Goal: Information Seeking & Learning: Learn about a topic

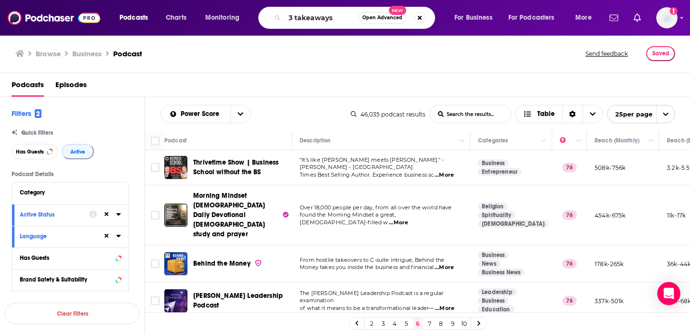
type input "3 takeaways"
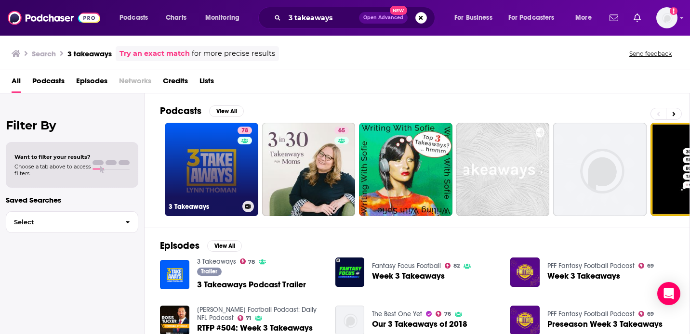
click at [193, 182] on link "78 3 Takeaways" at bounding box center [212, 170] width 94 height 94
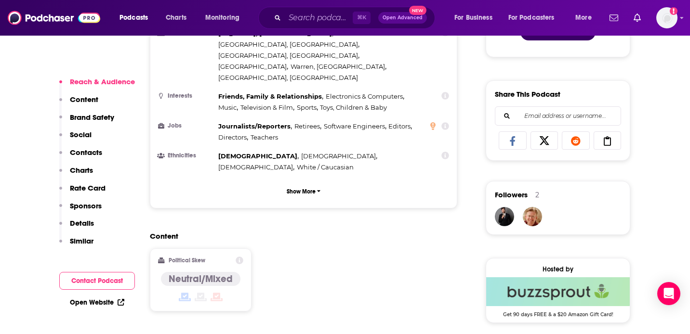
click at [350, 232] on div "Content Political Skew Neutral/Mixed" at bounding box center [303, 276] width 307 height 88
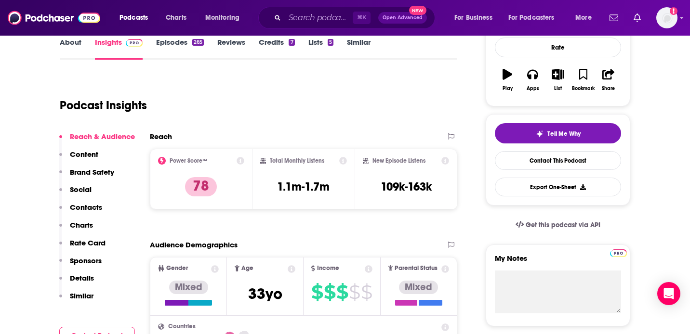
scroll to position [77, 0]
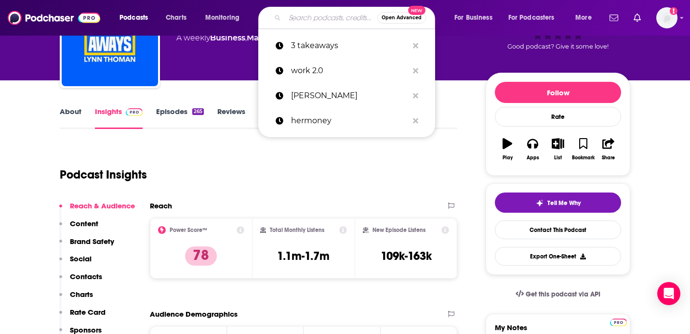
click at [294, 21] on input "Search podcasts, credits, & more..." at bounding box center [331, 17] width 93 height 15
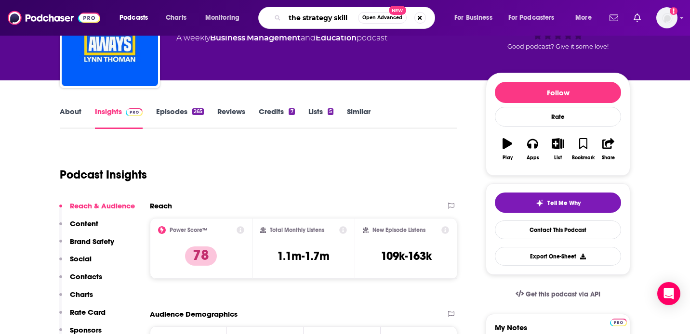
type input "the strategy skills"
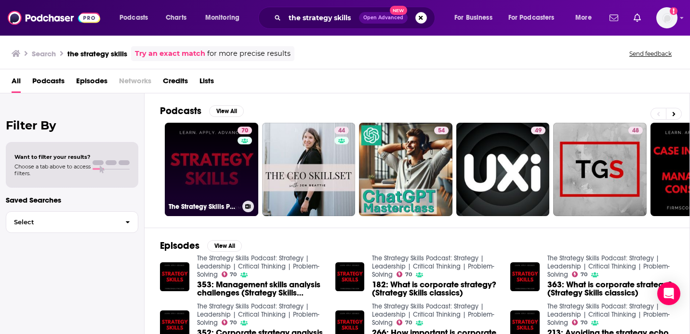
click at [185, 189] on link "70 The Strategy Skills Podcast: Strategy | Leadership | Critical Thinking | Pro…" at bounding box center [212, 170] width 94 height 94
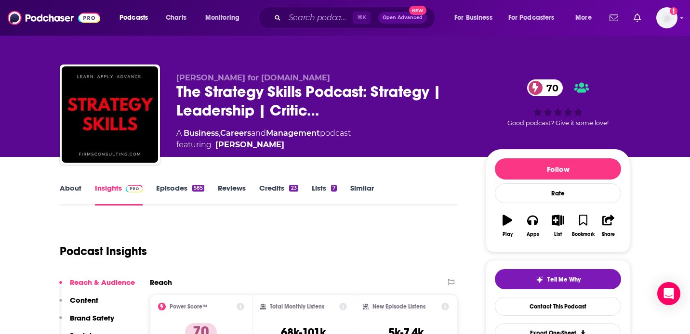
click at [62, 192] on link "About" at bounding box center [71, 195] width 22 height 22
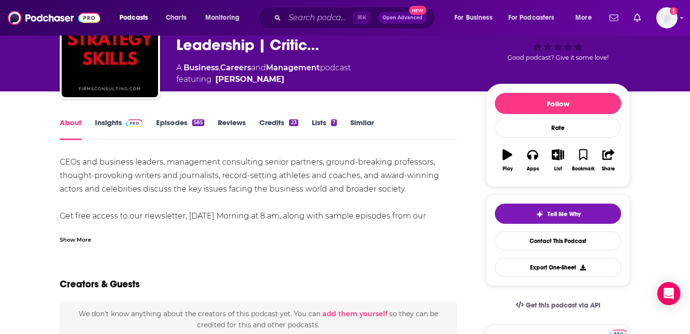
scroll to position [66, 0]
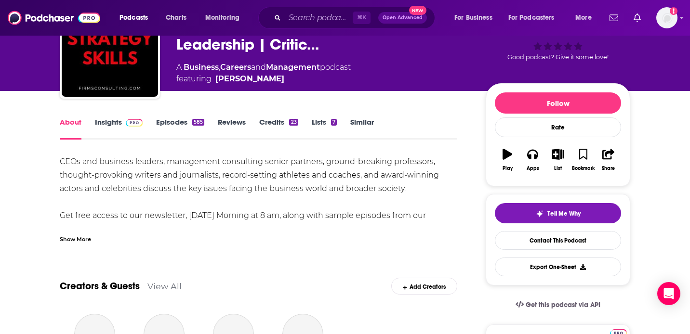
click at [83, 235] on div "Show More" at bounding box center [75, 238] width 31 height 9
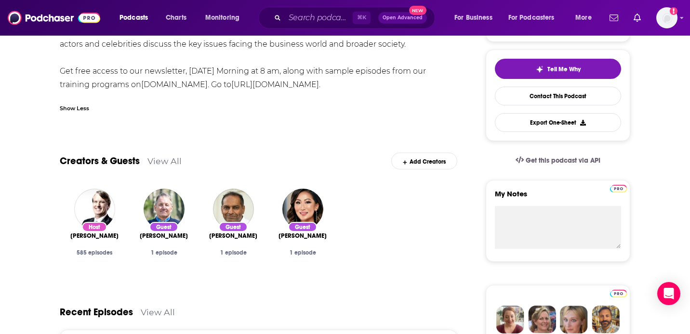
scroll to position [0, 0]
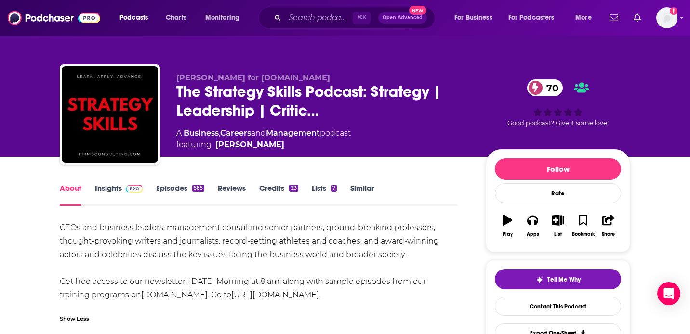
drag, startPoint x: 297, startPoint y: 145, endPoint x: 286, endPoint y: 152, distance: 13.2
click at [286, 152] on div "Kris Safarova for Firmsconsulting.com The Strategy Skills Podcast: Strategy | L…" at bounding box center [403, 116] width 454 height 87
copy span "Michael Boricki"
click at [227, 149] on link "Michael Boricki" at bounding box center [249, 145] width 69 height 12
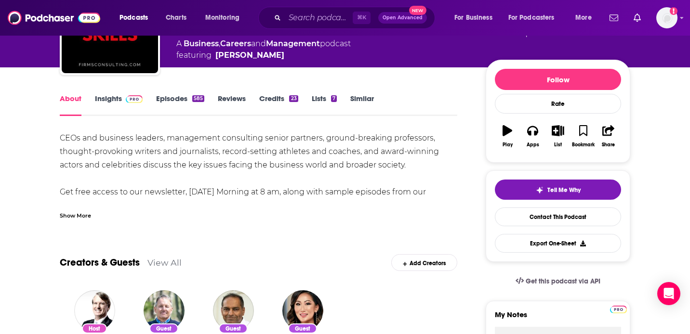
scroll to position [90, 0]
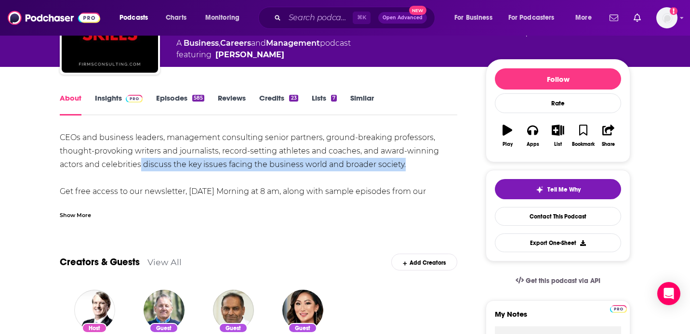
drag, startPoint x: 414, startPoint y: 162, endPoint x: 142, endPoint y: 159, distance: 271.8
click at [142, 159] on div "CEOs and business leaders, management consulting senior partners, ground-breaki…" at bounding box center [259, 171] width 398 height 81
copy div "discuss the key issues facing the business world and broader society."
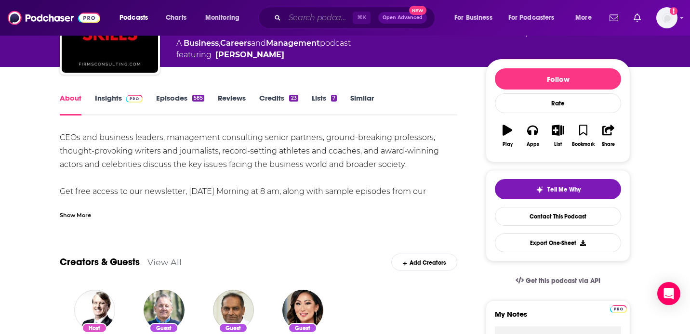
click at [320, 19] on input "Search podcasts, credits, & more..." at bounding box center [319, 17] width 68 height 15
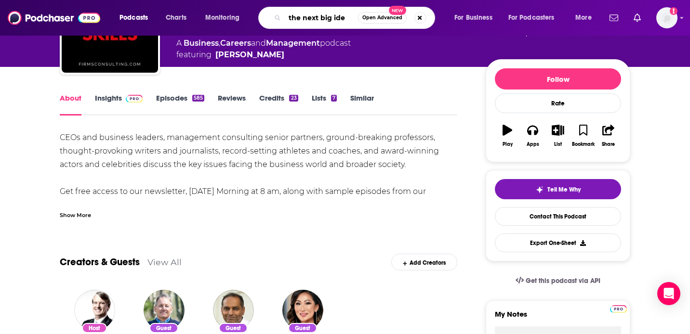
type input "the next big idea"
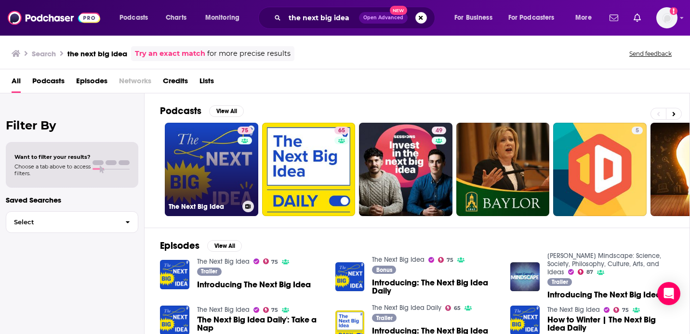
click at [214, 181] on link "75 The Next Big Idea" at bounding box center [212, 170] width 94 height 94
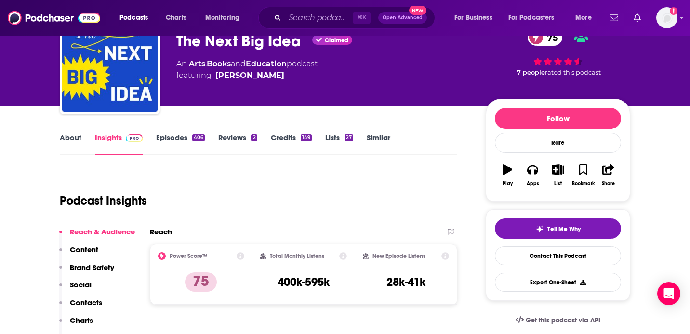
scroll to position [51, 0]
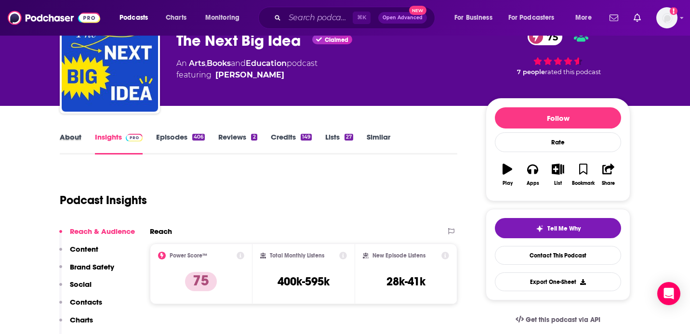
click at [84, 135] on div "About" at bounding box center [77, 144] width 35 height 22
click at [70, 139] on link "About" at bounding box center [71, 144] width 22 height 22
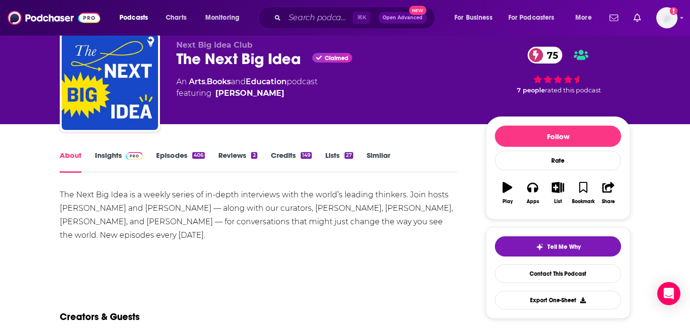
scroll to position [43, 0]
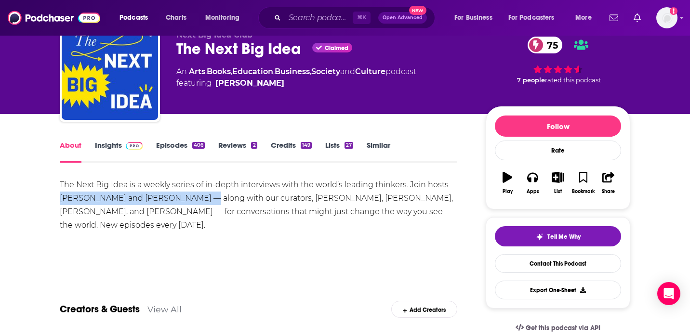
drag, startPoint x: 62, startPoint y: 197, endPoint x: 192, endPoint y: 201, distance: 130.2
click at [192, 201] on div "The Next Big Idea is a weekly series of in-depth interviews with the world’s le…" at bounding box center [259, 205] width 398 height 54
copy div "Rufus Griscom and Caleb Bissinger"
click at [195, 220] on div "The Next Big Idea is a weekly series of in-depth interviews with the world’s le…" at bounding box center [259, 205] width 398 height 54
click at [119, 151] on link "Insights" at bounding box center [119, 152] width 48 height 22
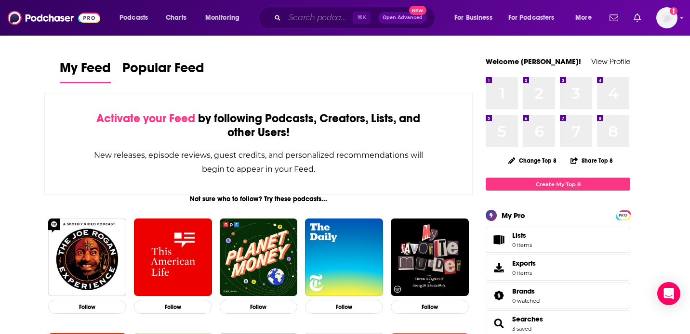
click at [333, 25] on input "Search podcasts, credits, & more..." at bounding box center [319, 17] width 68 height 15
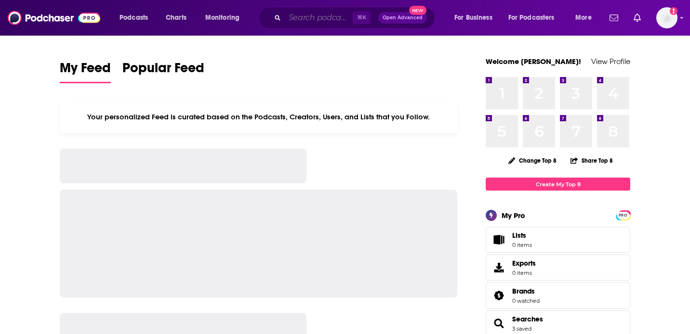
click at [301, 20] on input "Search podcasts, credits, & more..." at bounding box center [319, 17] width 68 height 15
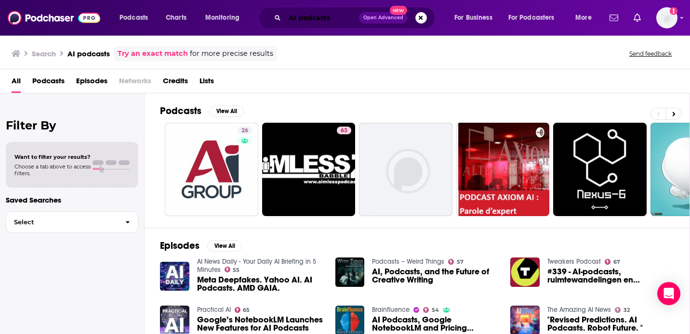
click at [297, 18] on input "AI podcasts" at bounding box center [322, 17] width 74 height 15
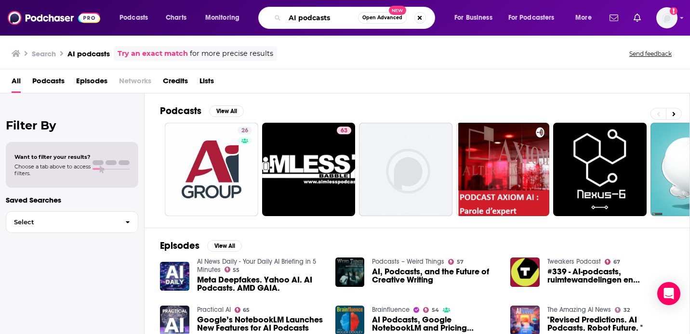
click at [297, 18] on input "AI podcasts" at bounding box center [321, 17] width 73 height 15
type input "leveraging AI"
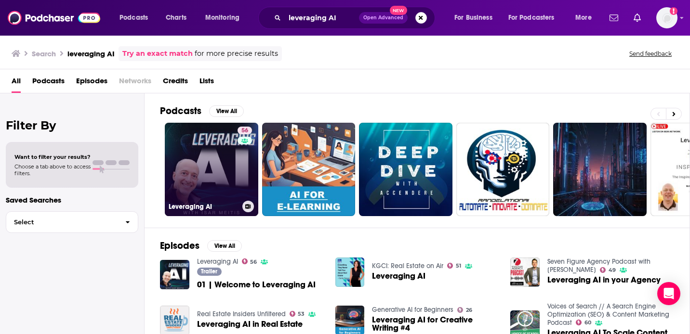
click at [174, 176] on link "56 Leveraging AI" at bounding box center [212, 170] width 94 height 94
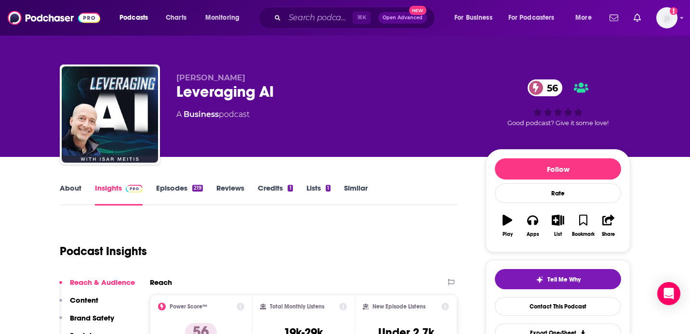
click at [172, 188] on link "Episodes 219" at bounding box center [179, 195] width 47 height 22
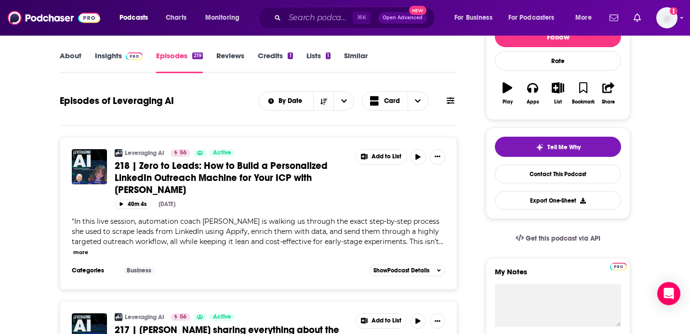
scroll to position [136, 0]
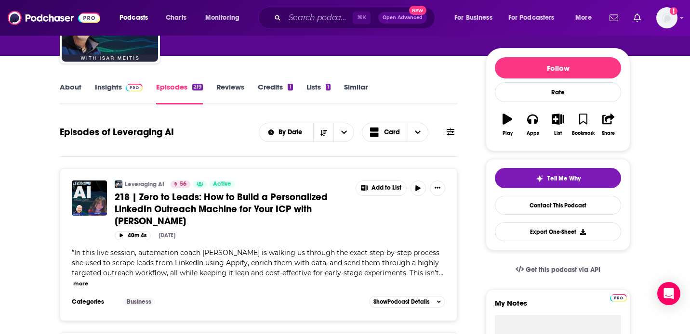
scroll to position [101, 0]
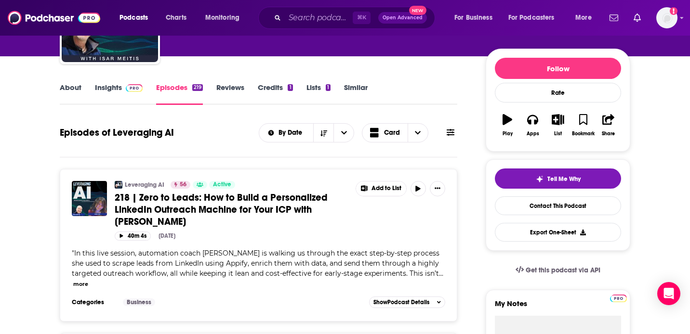
click at [119, 87] on link "Insights" at bounding box center [119, 94] width 48 height 22
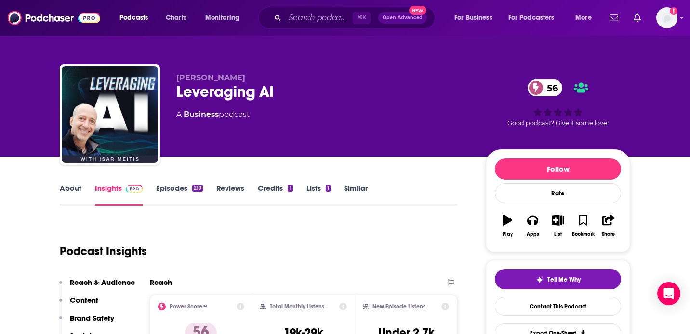
click at [165, 183] on div "About Insights Episodes 219 Reviews Credits 1 Lists 1 Similar" at bounding box center [259, 194] width 398 height 24
click at [174, 187] on link "Episodes 219" at bounding box center [179, 195] width 47 height 22
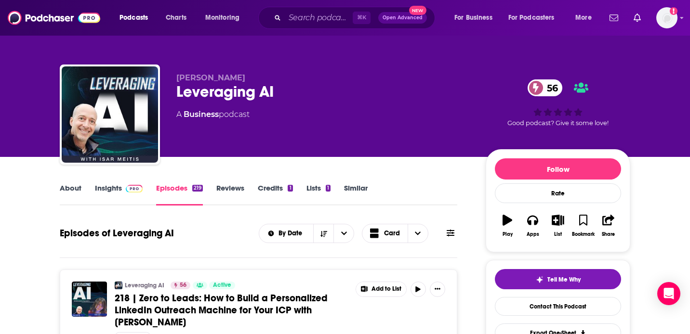
scroll to position [71, 0]
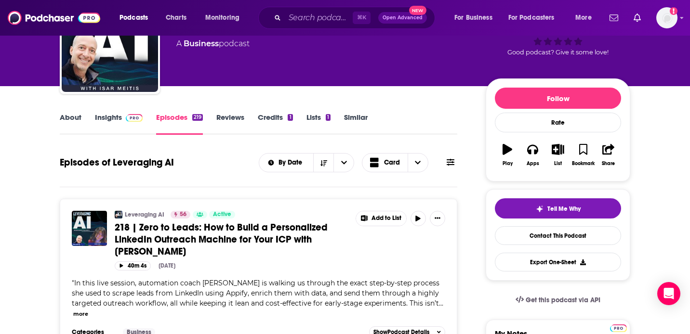
click at [123, 122] on link "Insights" at bounding box center [119, 124] width 48 height 22
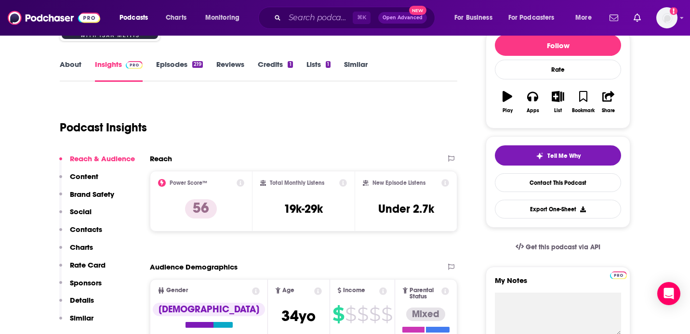
scroll to position [153, 0]
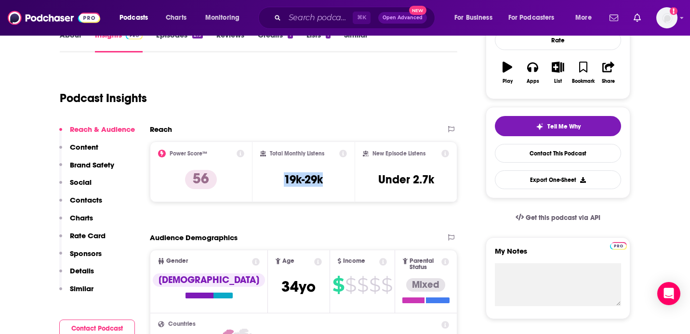
click at [341, 181] on div "Total Monthly Listens 19k-29k" at bounding box center [303, 172] width 87 height 44
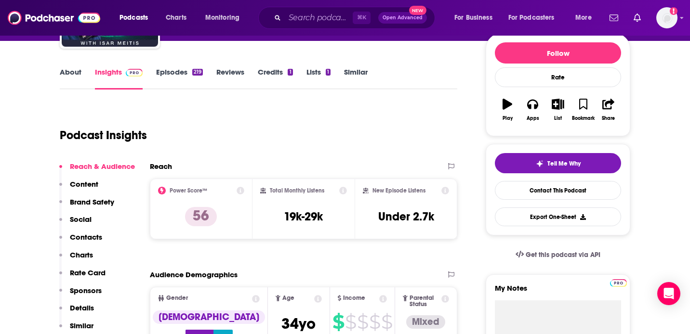
click at [233, 135] on div "Podcast Insights" at bounding box center [255, 129] width 390 height 49
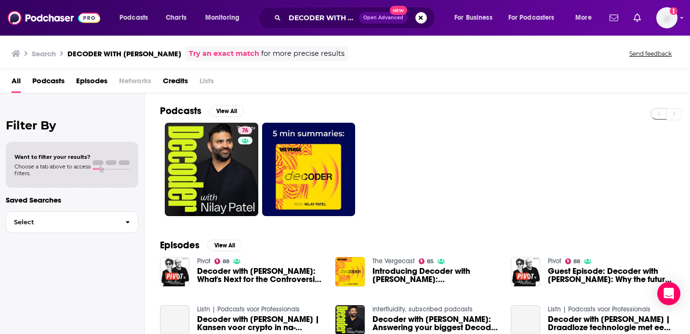
click at [405, 172] on div "76" at bounding box center [425, 170] width 530 height 94
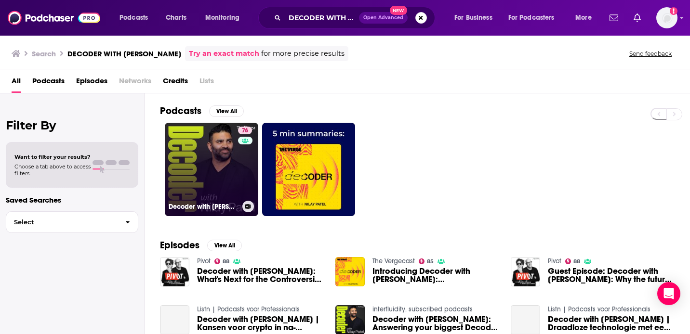
click at [186, 156] on link "76 Decoder with Nilay Patel" at bounding box center [212, 170] width 94 height 94
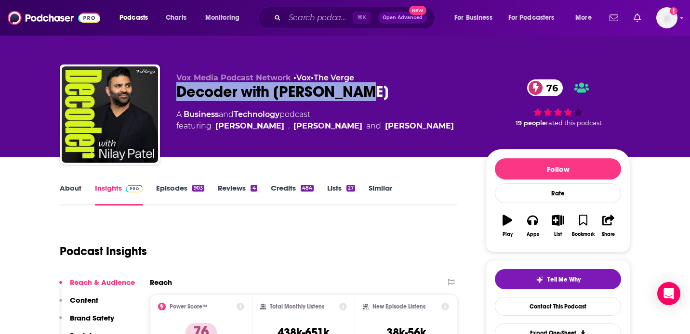
drag, startPoint x: 170, startPoint y: 94, endPoint x: 395, endPoint y: 97, distance: 225.6
click at [395, 97] on div "Vox Media Podcast Network • Vox • The Verge Decoder with Nilay Patel 76 A Busin…" at bounding box center [345, 117] width 571 height 104
copy h2 "Decoder with Nilay Patel"
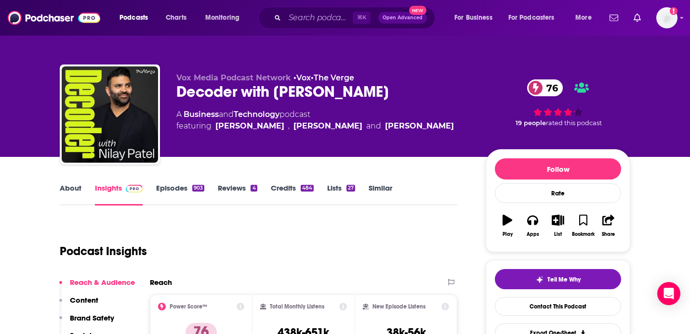
click at [387, 113] on div "A Business and Technology podcast featuring Nilay Patel , Kara Swisher and Jon …" at bounding box center [323, 120] width 294 height 23
click at [68, 188] on link "About" at bounding box center [71, 195] width 22 height 22
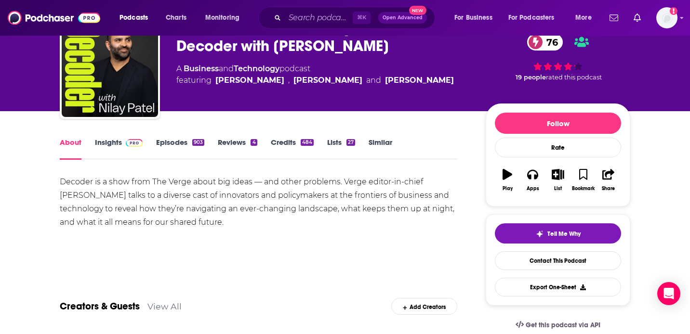
scroll to position [47, 0]
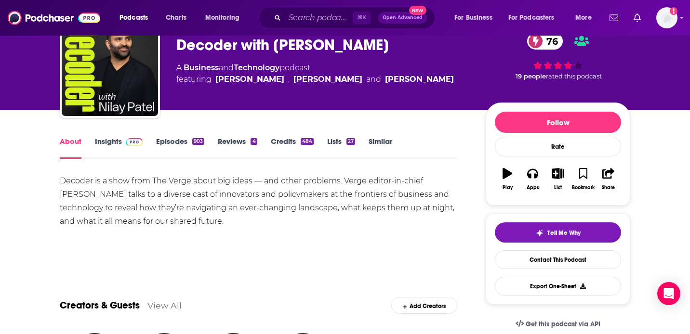
click at [288, 213] on div "Decoder is a show from The Verge about big ideas — and other problems. Verge ed…" at bounding box center [259, 201] width 398 height 54
click at [152, 196] on div "Decoder is a show from The Verge about big ideas — and other problems. Verge ed…" at bounding box center [259, 201] width 398 height 54
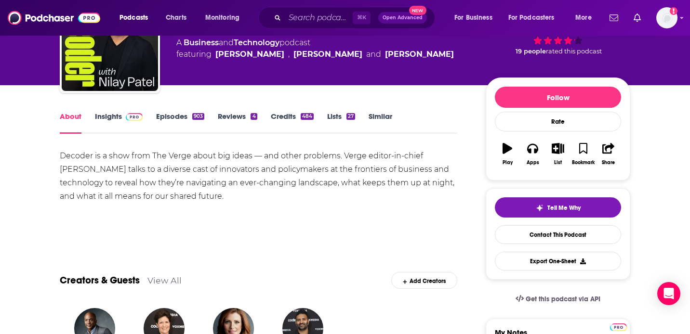
scroll to position [82, 0]
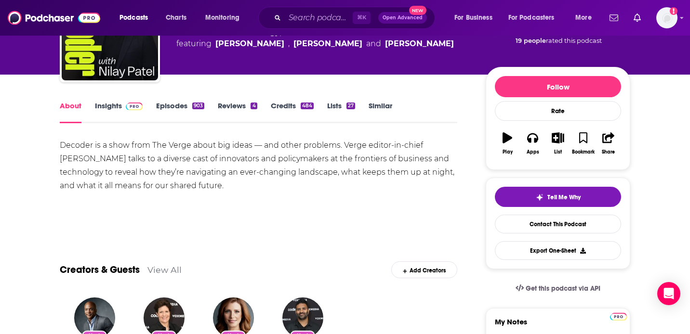
click at [247, 185] on div "Decoder is a show from The Verge about big ideas — and other problems. Verge ed…" at bounding box center [259, 166] width 398 height 54
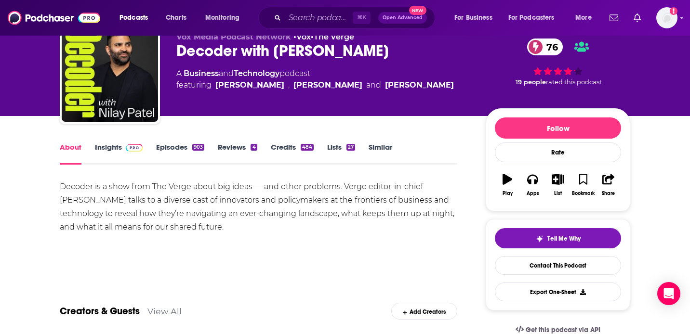
scroll to position [40, 0]
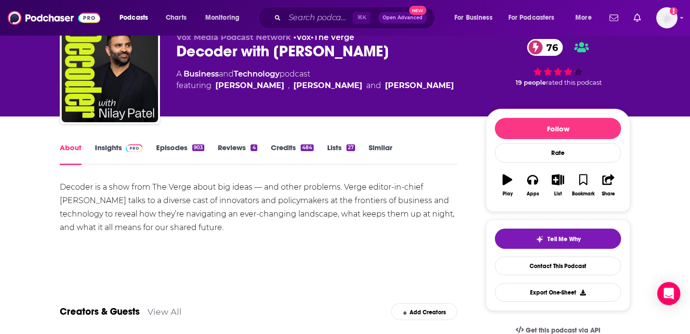
click at [167, 155] on link "Episodes 903" at bounding box center [180, 154] width 48 height 22
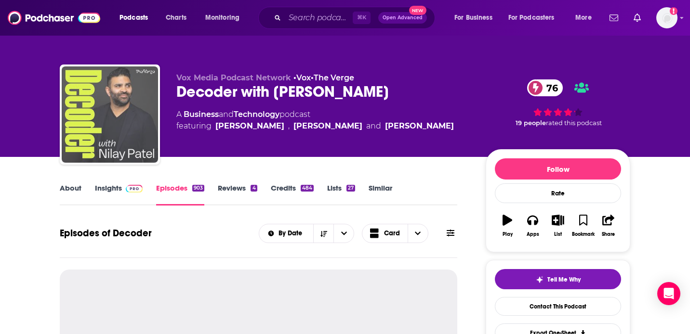
click at [154, 155] on img "Decoder with Nilay Patel" at bounding box center [110, 115] width 96 height 96
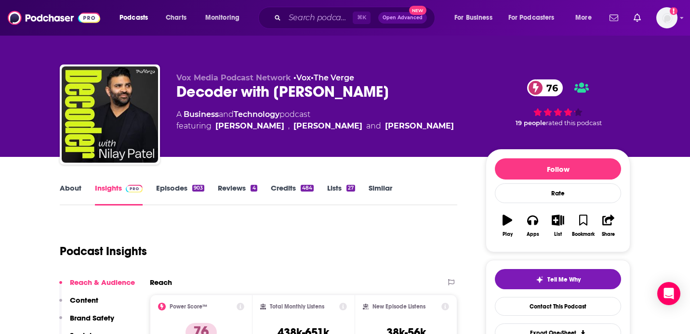
click at [123, 187] on span at bounding box center [132, 188] width 21 height 9
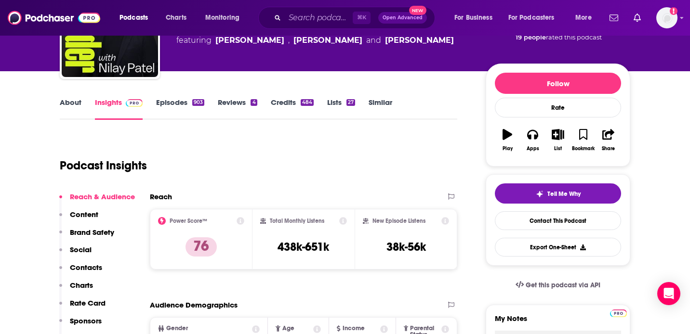
drag, startPoint x: 260, startPoint y: 218, endPoint x: 358, endPoint y: 221, distance: 97.9
click at [362, 221] on div "Power Score™ 76 Total Monthly Listens 438k-651k New Episode Listens 38k-56k" at bounding box center [303, 239] width 307 height 61
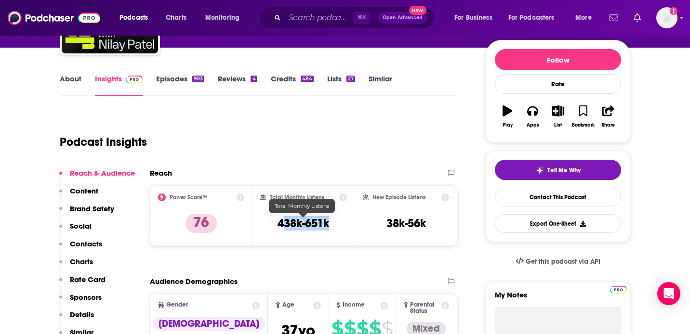
drag, startPoint x: 341, startPoint y: 223, endPoint x: 282, endPoint y: 223, distance: 58.8
click at [282, 223] on div "Total Monthly Listens 438k-651k" at bounding box center [303, 216] width 87 height 44
click at [278, 225] on h3 "438k-651k" at bounding box center [304, 223] width 52 height 14
drag, startPoint x: 278, startPoint y: 225, endPoint x: 334, endPoint y: 225, distance: 55.4
click at [334, 225] on div "Total Monthly Listens 438k-651k" at bounding box center [303, 216] width 87 height 44
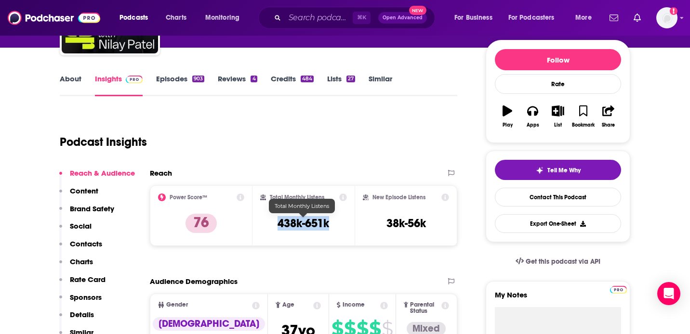
copy h3 "438k-651k"
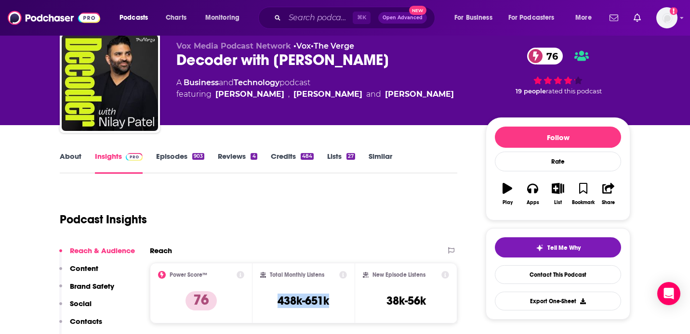
scroll to position [18, 0]
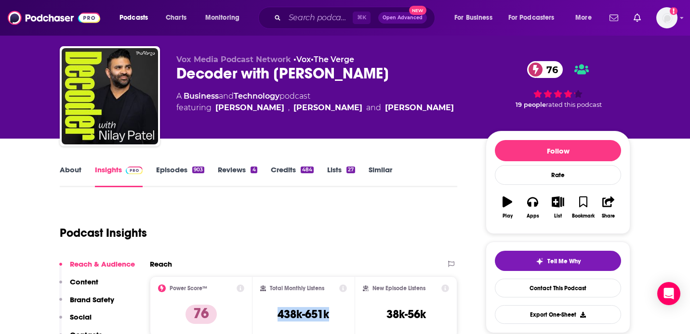
click at [63, 175] on link "About" at bounding box center [71, 176] width 22 height 22
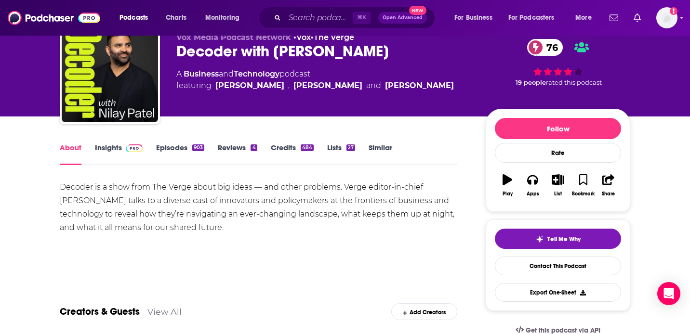
scroll to position [31, 0]
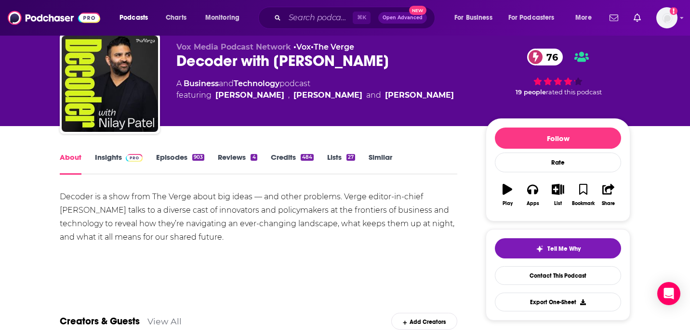
click at [173, 163] on link "Episodes 903" at bounding box center [180, 164] width 48 height 22
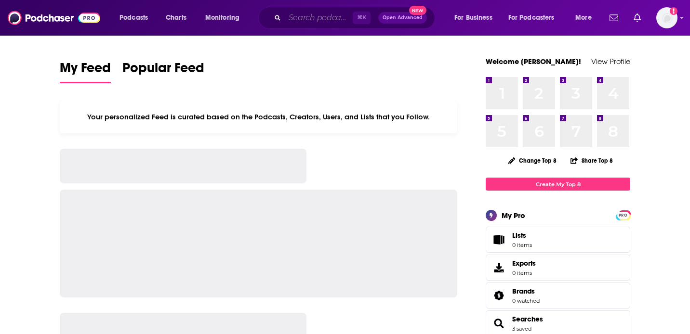
click at [300, 15] on input "Search podcasts, credits, & more..." at bounding box center [319, 17] width 68 height 15
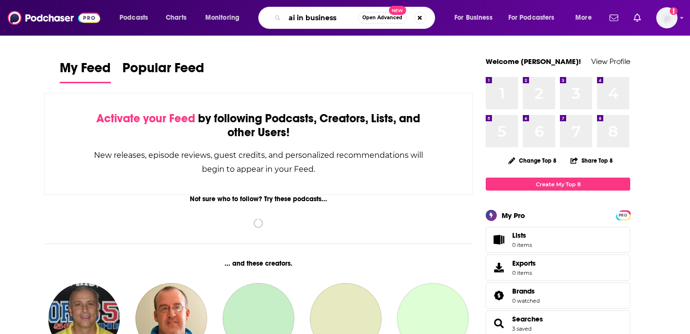
type input "ai in business"
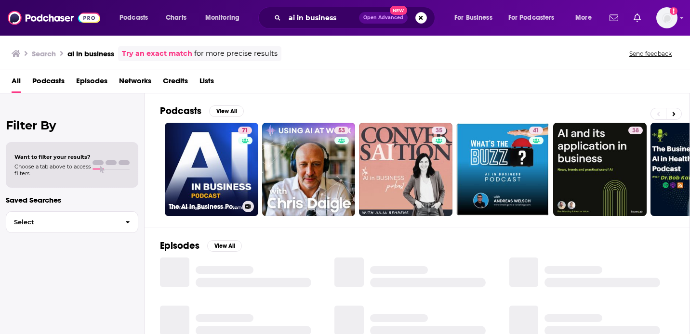
click at [175, 169] on link "71 The AI in Business Podcast" at bounding box center [212, 170] width 94 height 94
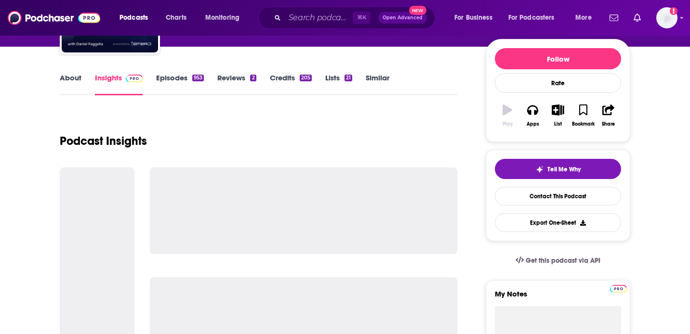
scroll to position [129, 0]
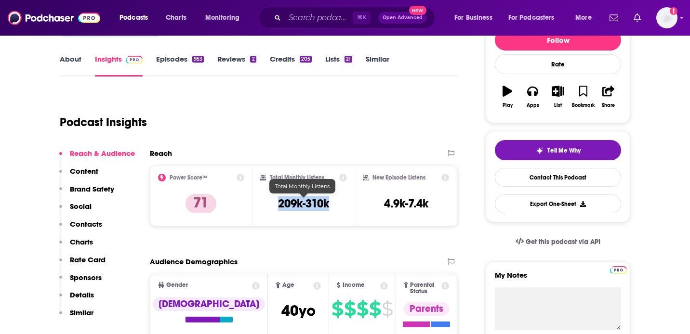
drag, startPoint x: 271, startPoint y: 201, endPoint x: 344, endPoint y: 201, distance: 73.3
click at [345, 201] on div "Total Monthly Listens 209k-310k" at bounding box center [303, 196] width 87 height 44
copy h3 "209k-310k"
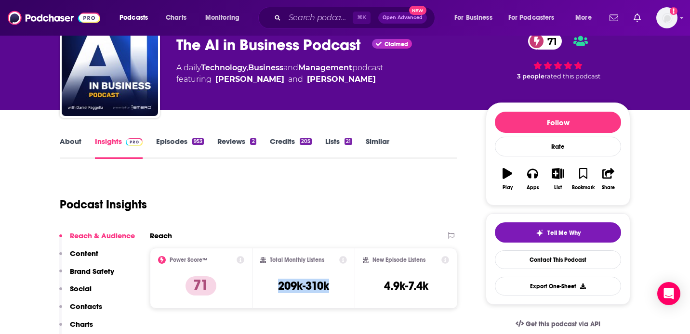
scroll to position [46, 0]
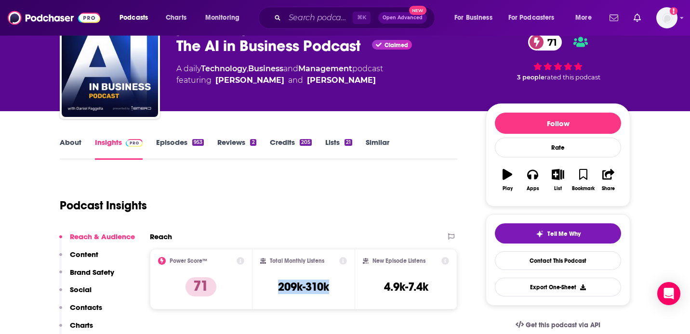
click at [67, 142] on link "About" at bounding box center [71, 149] width 22 height 22
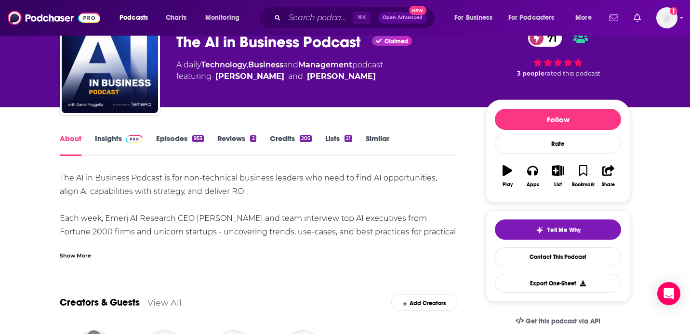
scroll to position [56, 0]
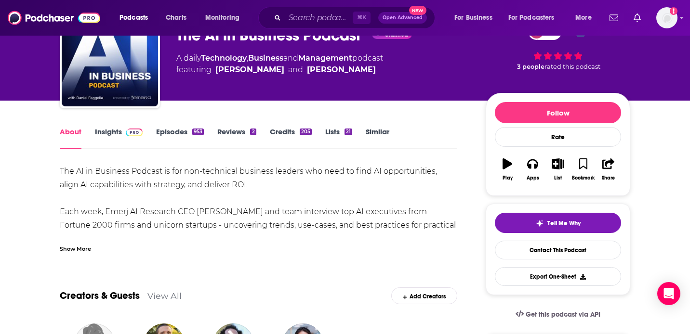
click at [89, 249] on div "Show More" at bounding box center [75, 248] width 31 height 9
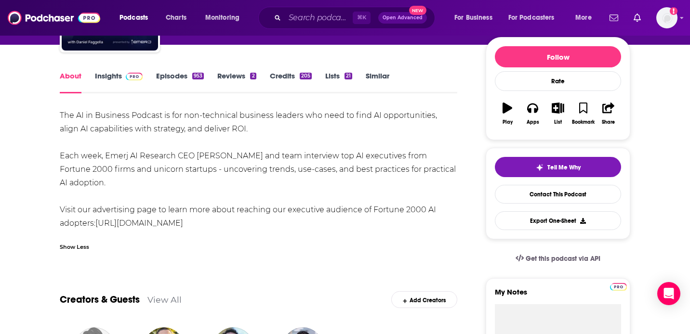
scroll to position [113, 0]
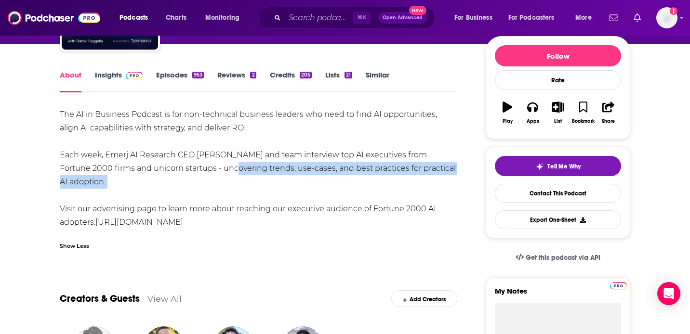
drag, startPoint x: 190, startPoint y: 168, endPoint x: 222, endPoint y: 190, distance: 38.4
click at [222, 190] on div "The AI in Business Podcast is for non-technical business leaders who need to fi…" at bounding box center [259, 168] width 398 height 121
copy div "uncovering trends, use-cases, and best practices for practical AI adoption."
